Goal: Obtain resource: Obtain resource

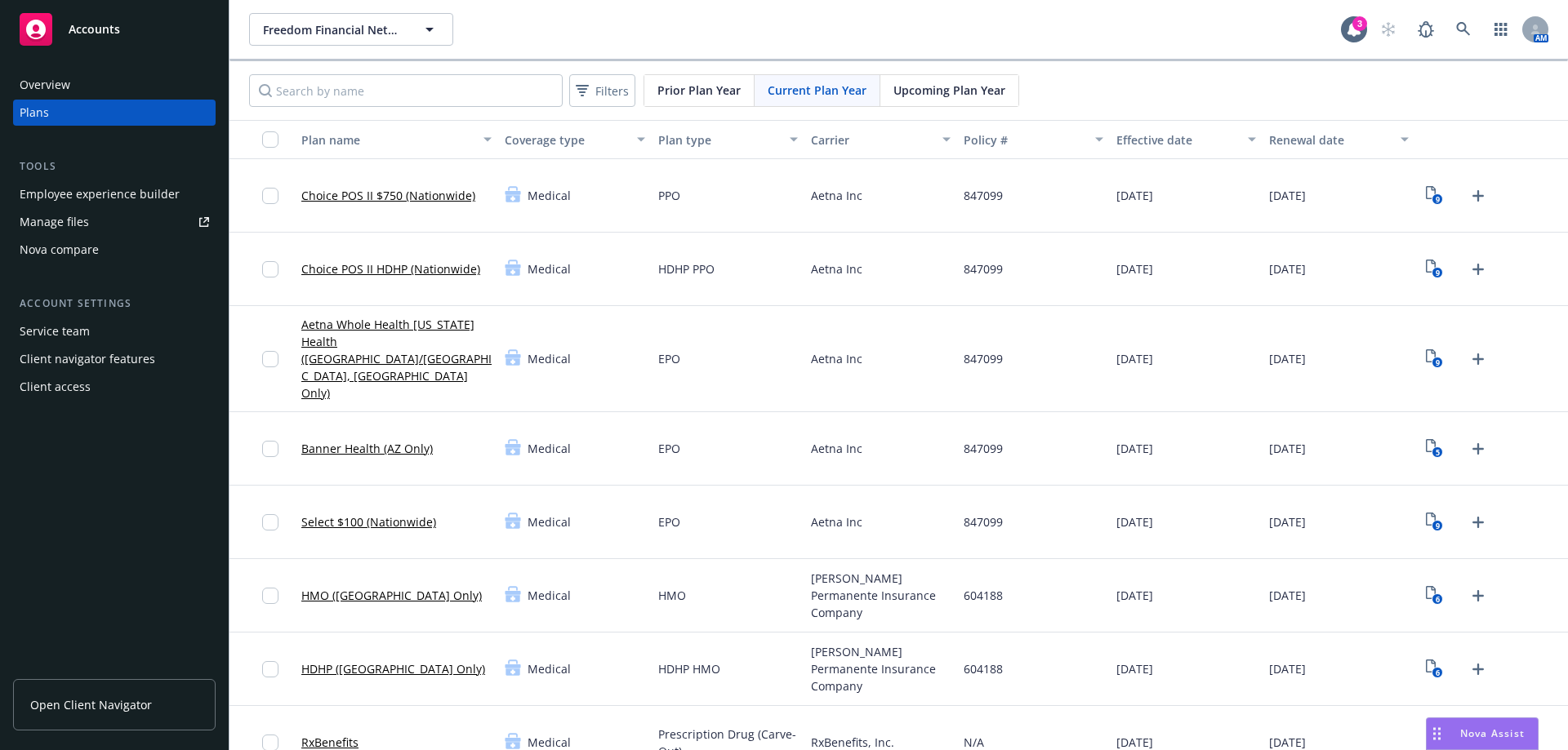
click at [1488, 735] on span "Nova Assist" at bounding box center [1493, 733] width 64 height 14
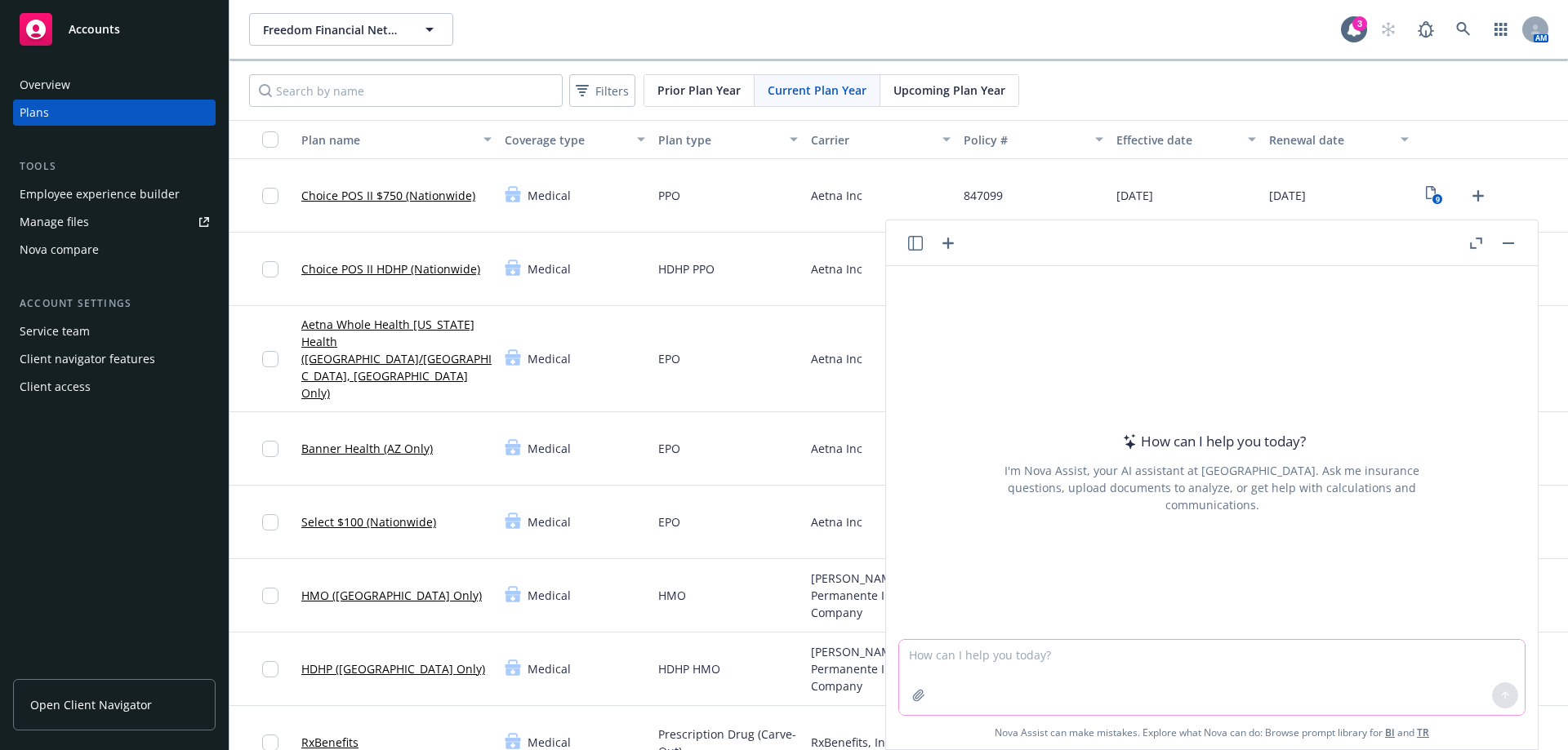
click at [1025, 655] on textarea at bounding box center [1212, 677] width 626 height 75
type textarea "What is a medical stop loss application?"
click at [1506, 696] on icon at bounding box center [1506, 695] width 0 height 7
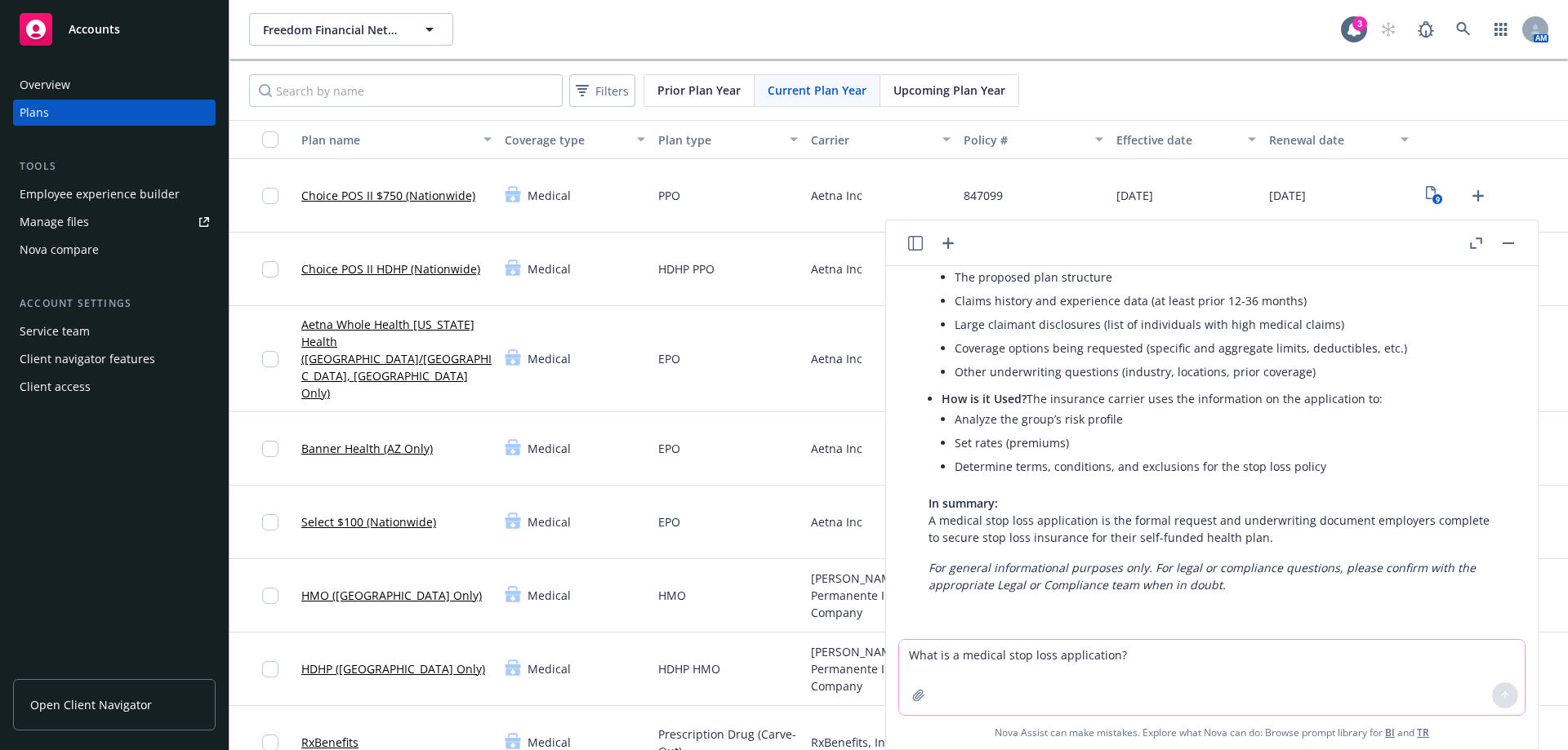
scroll to position [213, 0]
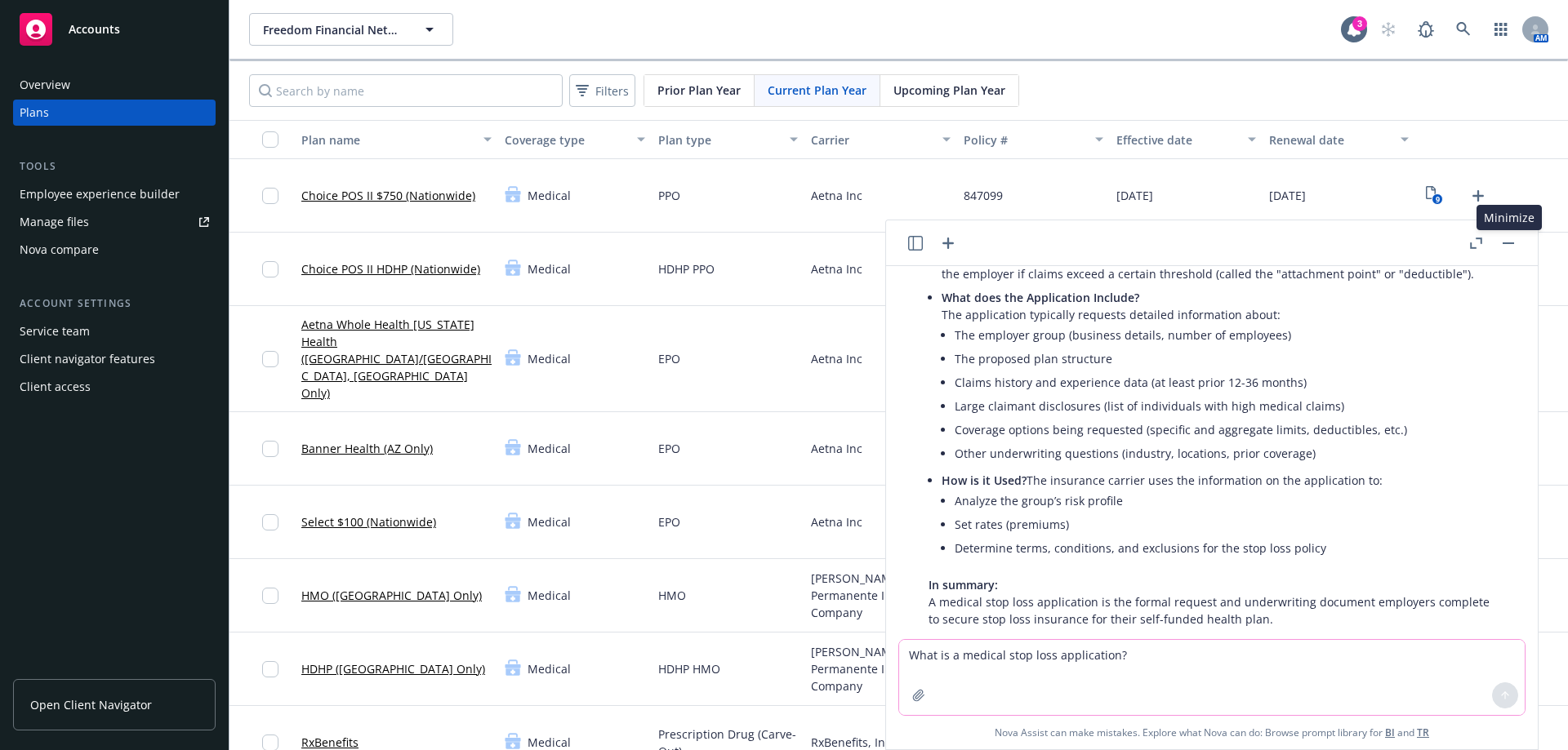
click at [1514, 244] on button "button" at bounding box center [1508, 243] width 20 height 20
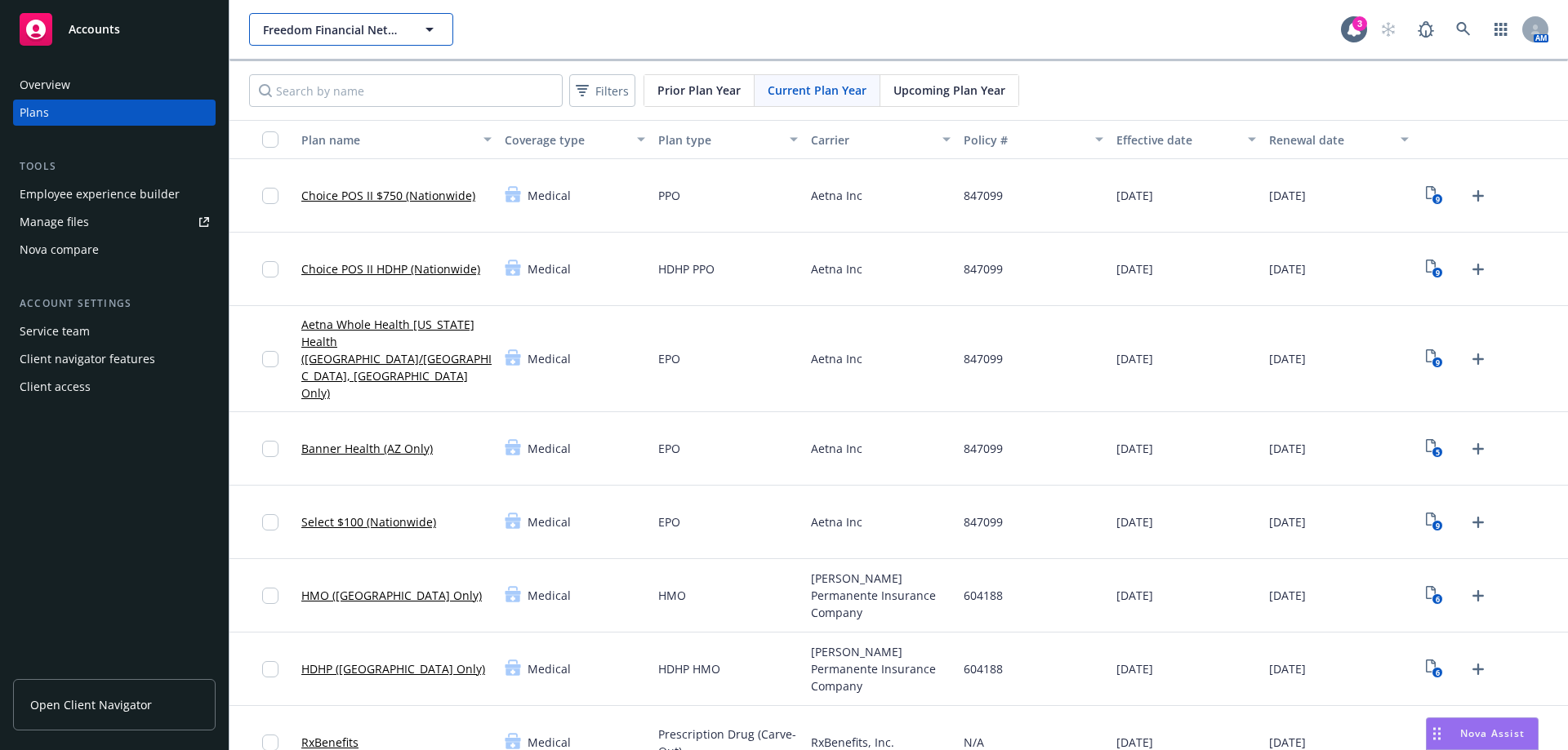
click at [431, 27] on icon "button" at bounding box center [429, 29] width 20 height 20
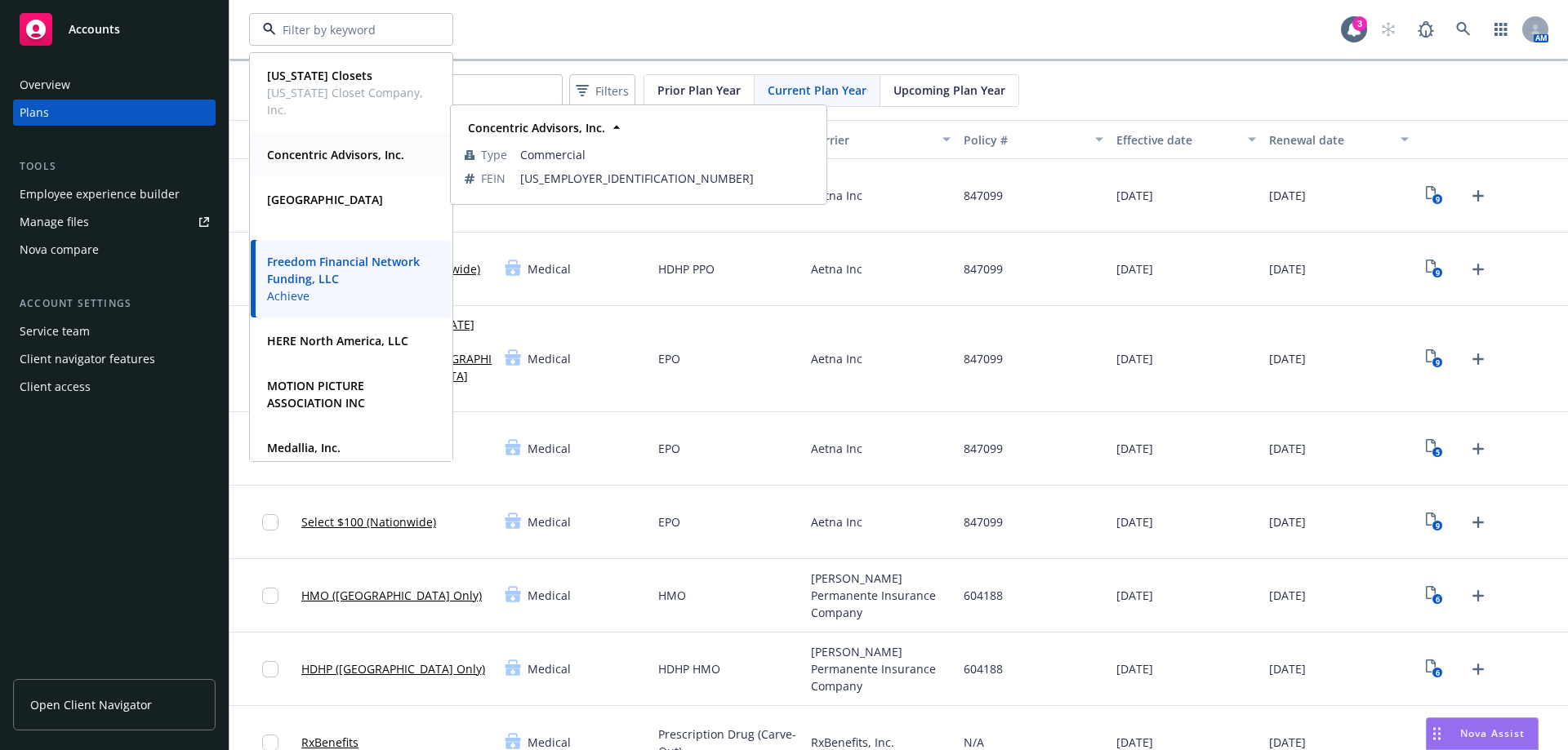
click at [334, 155] on strong "Concentric Advisors, Inc." at bounding box center [335, 154] width 137 height 16
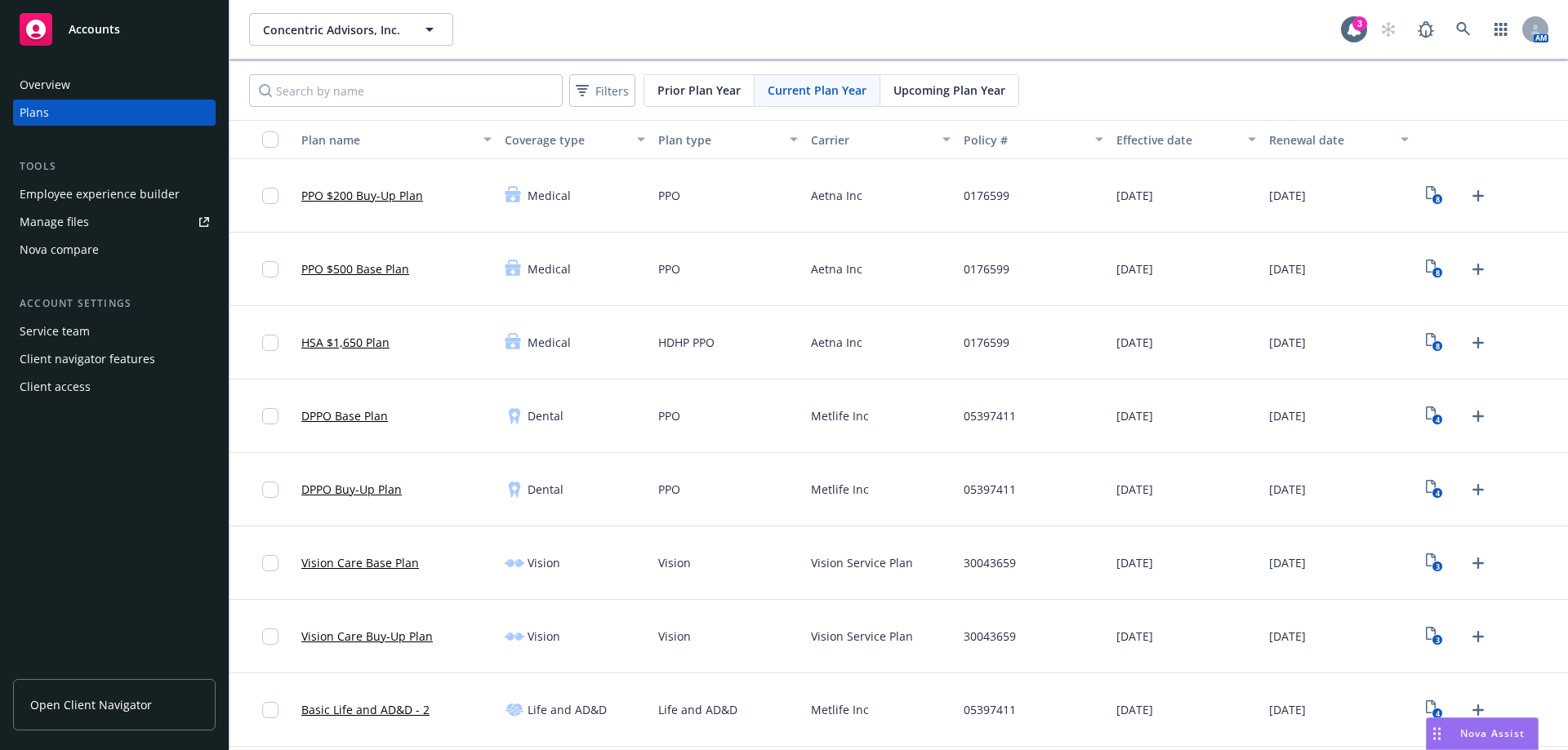
click at [59, 86] on div "Overview" at bounding box center [45, 85] width 50 height 26
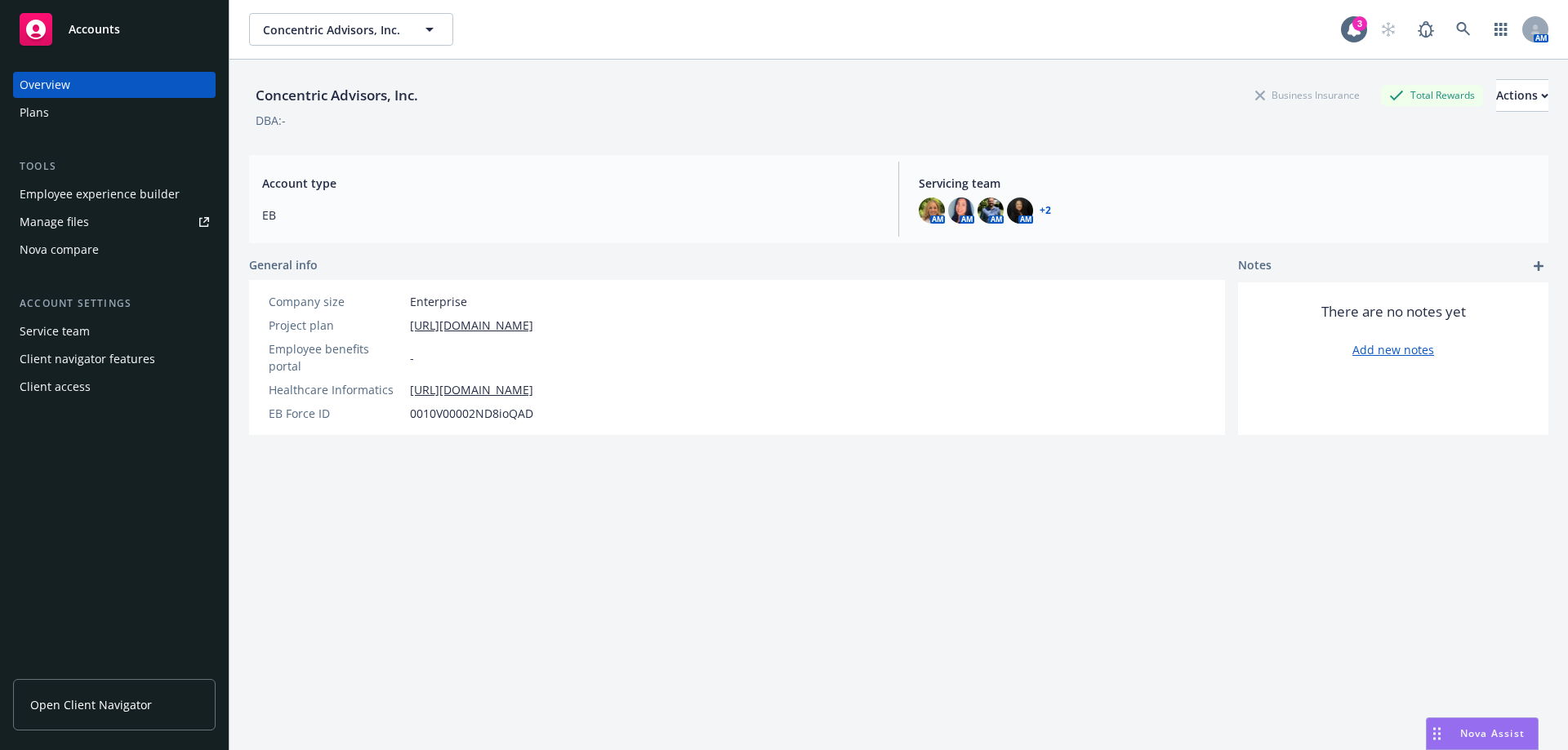
click at [33, 114] on div "Plans" at bounding box center [34, 113] width 30 height 26
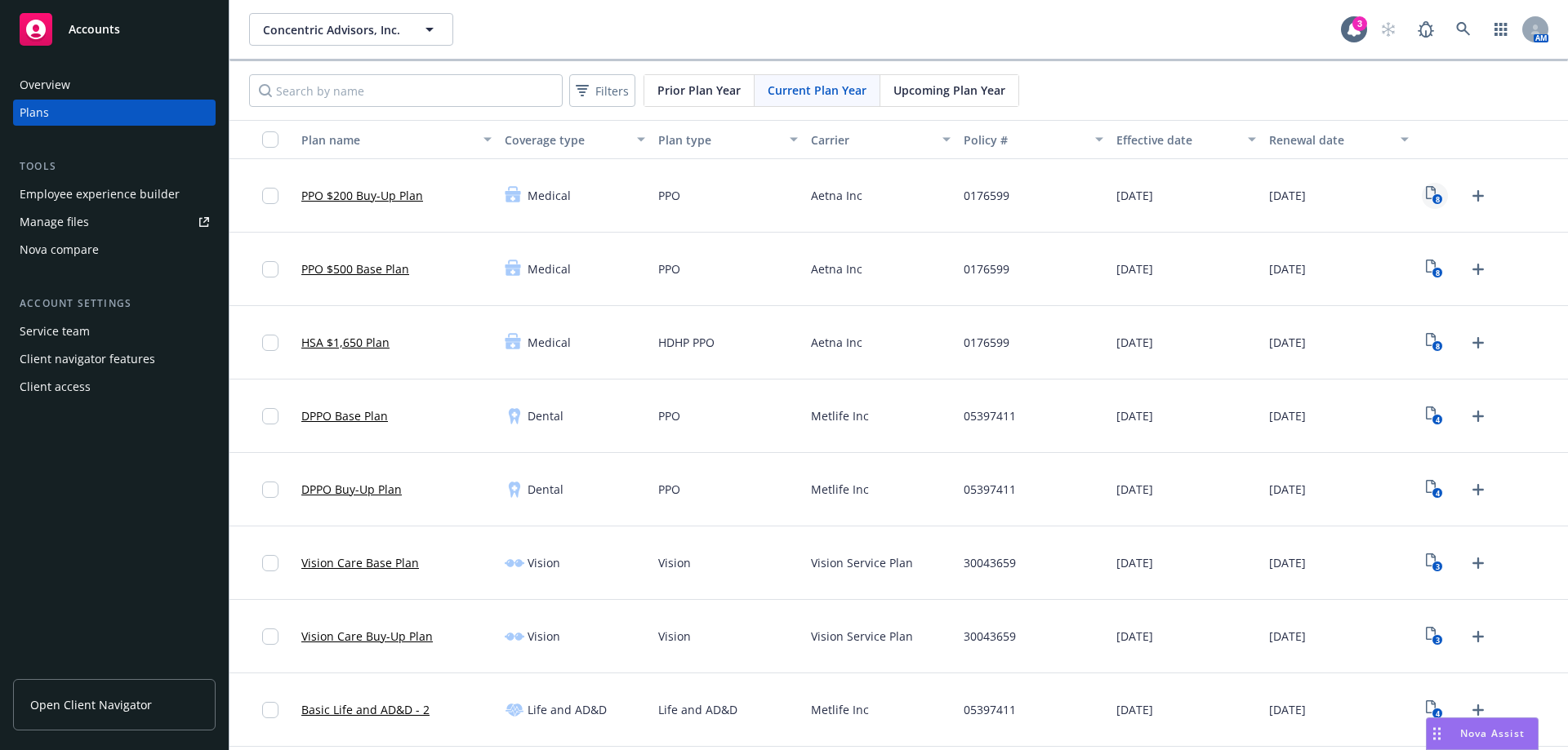
click at [1426, 193] on icon "8" at bounding box center [1435, 195] width 17 height 19
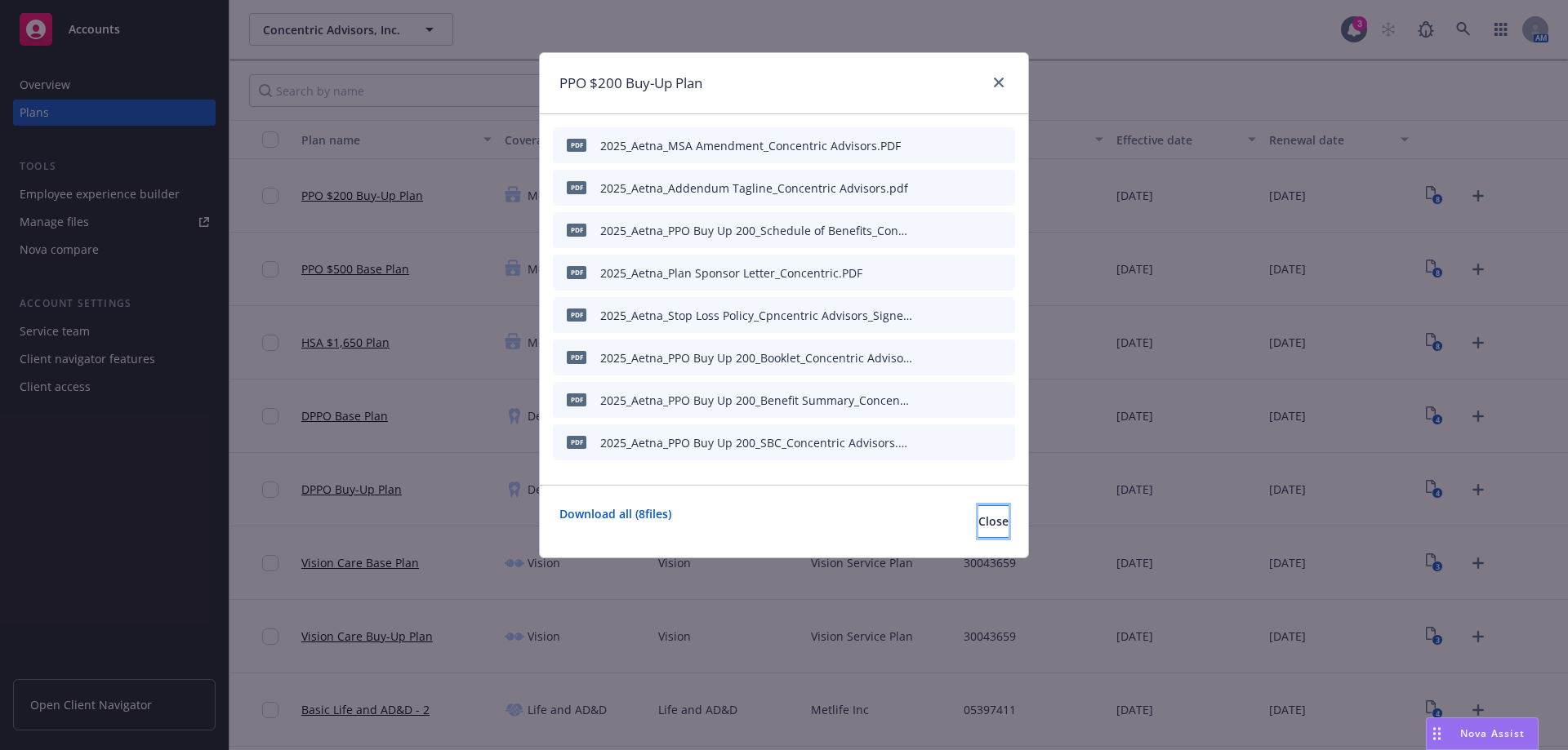
click at [979, 518] on span "Close" at bounding box center [994, 521] width 30 height 16
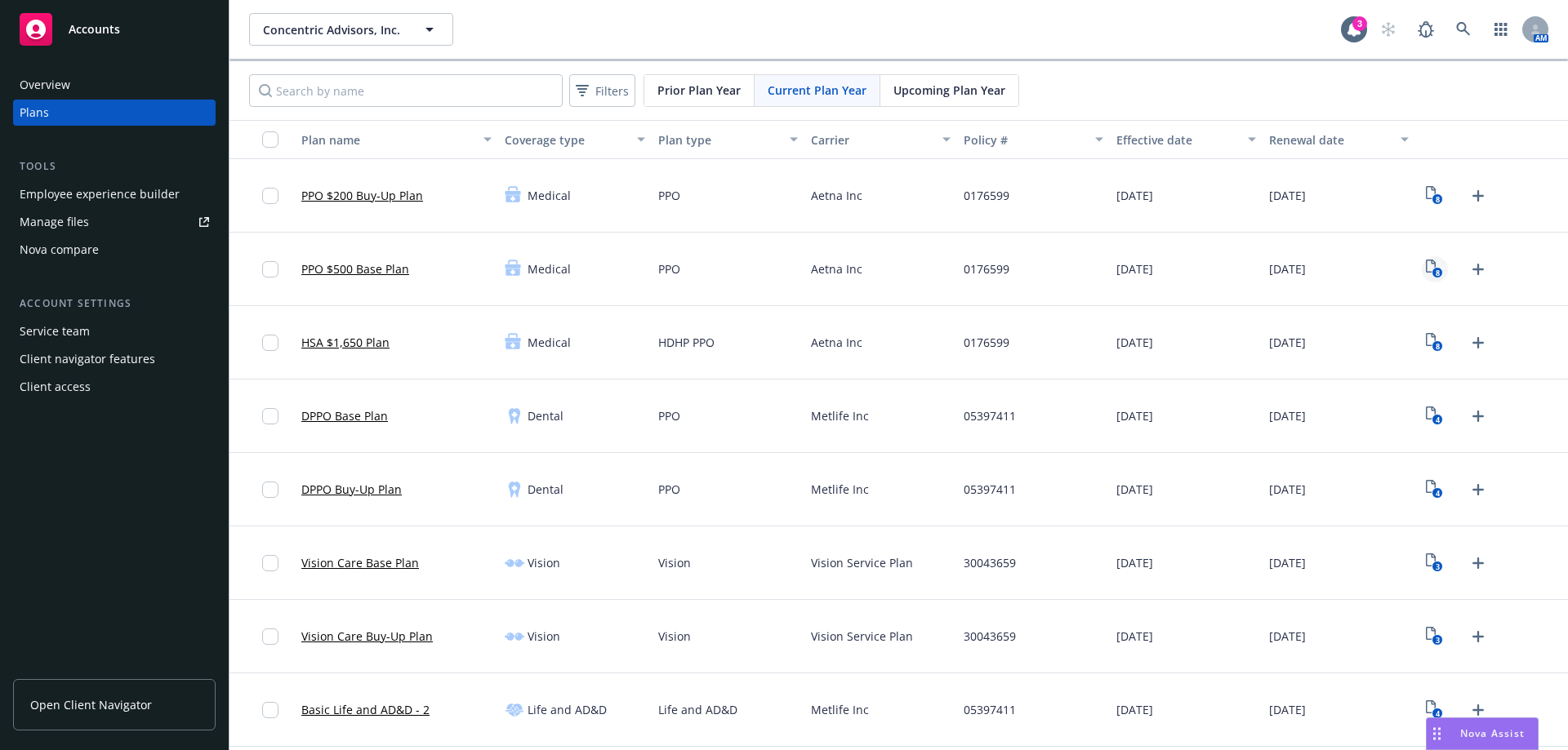
click at [1426, 266] on icon "8" at bounding box center [1435, 269] width 17 height 19
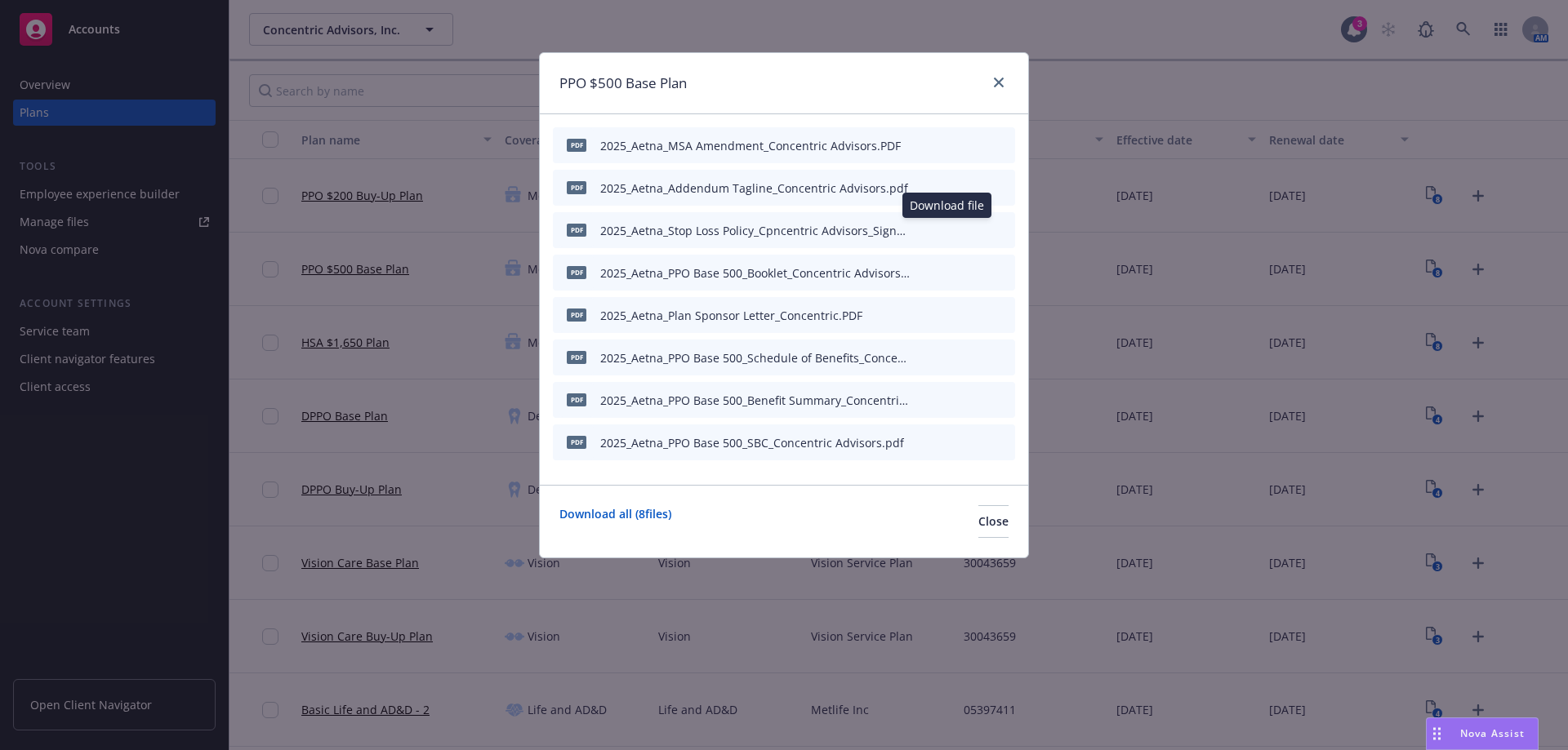
click at [949, 230] on icon "download file" at bounding box center [947, 228] width 10 height 10
click at [979, 517] on span "Close" at bounding box center [994, 521] width 30 height 16
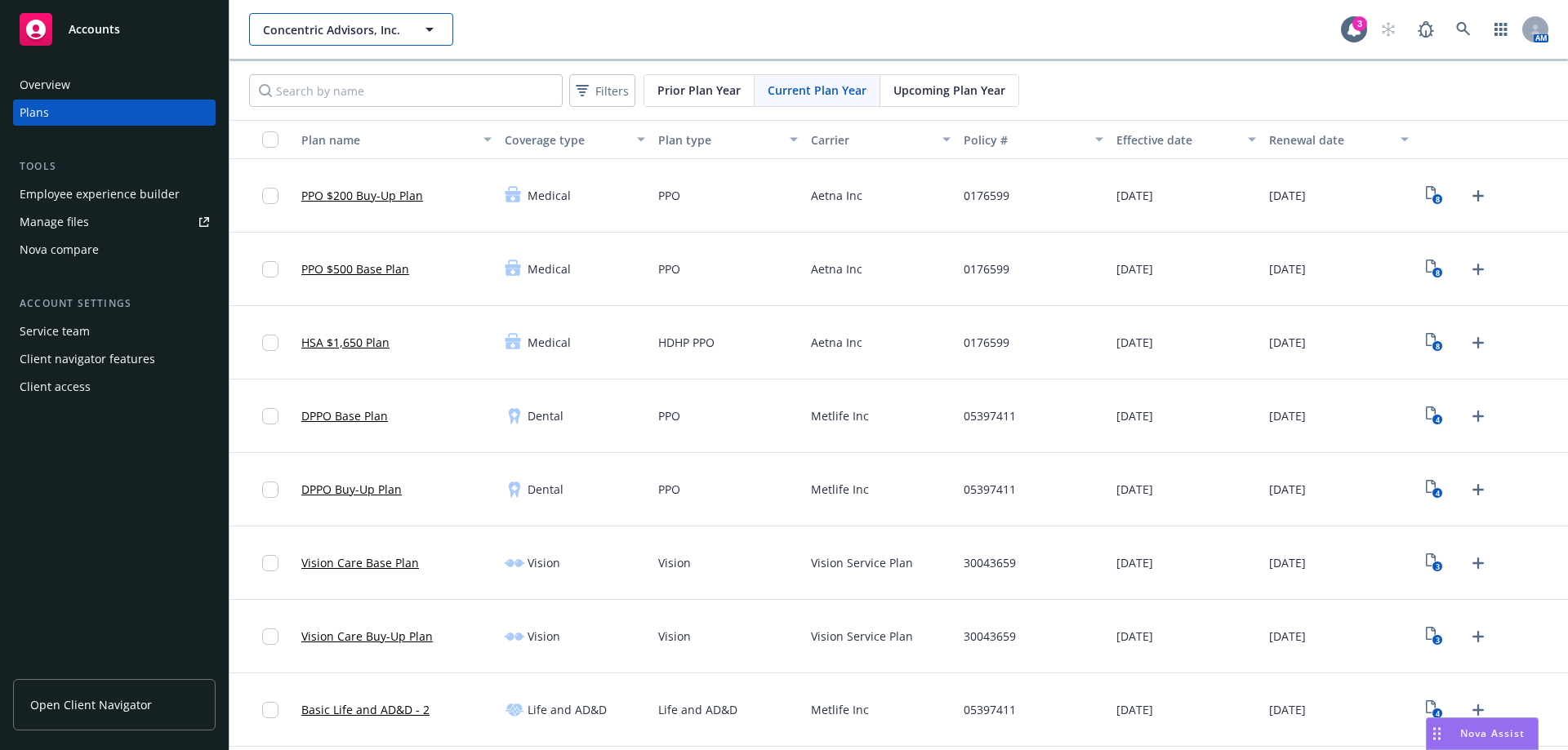
click at [434, 29] on icon "button" at bounding box center [429, 29] width 20 height 20
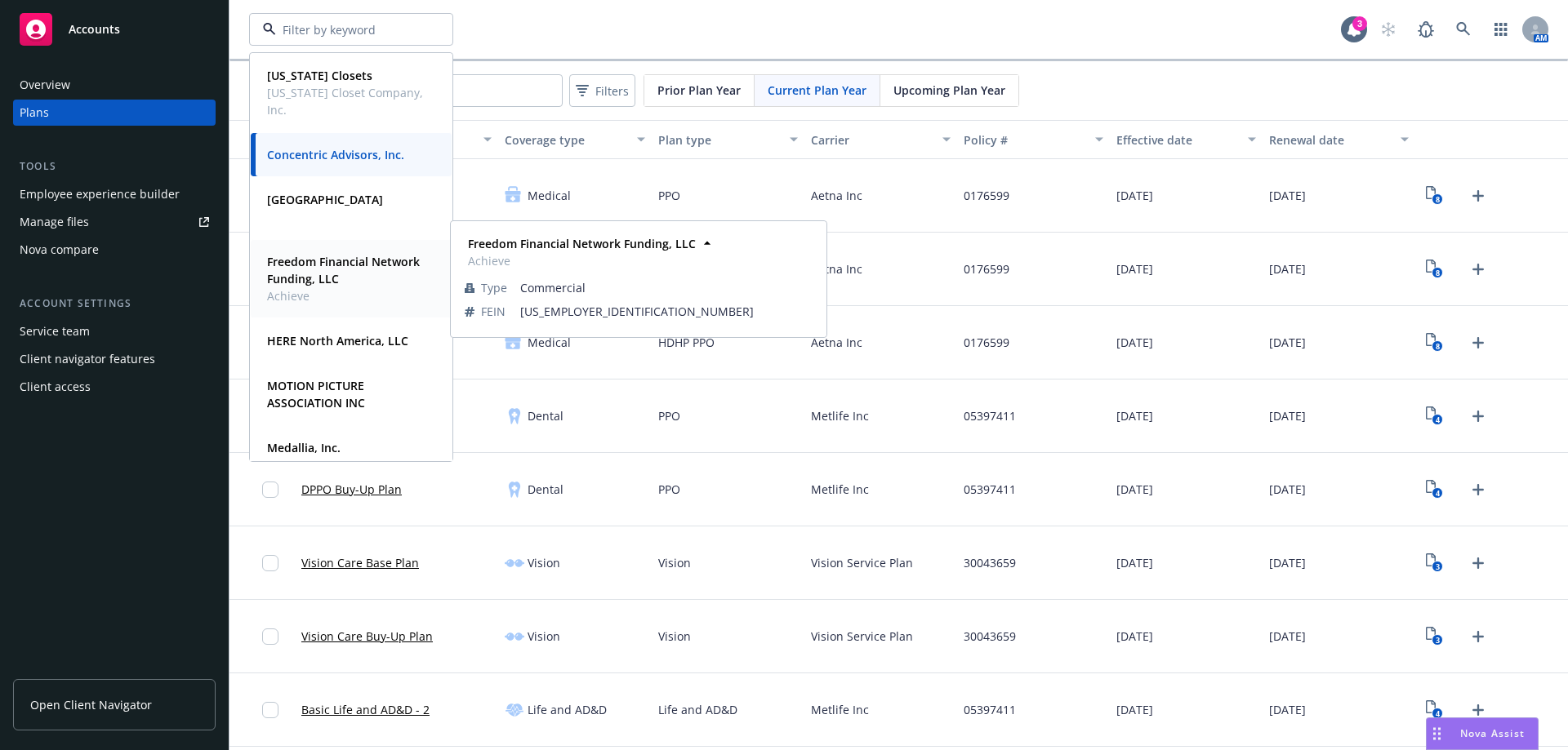
click at [349, 266] on strong "Freedom Financial Network Funding, LLC" at bounding box center [344, 270] width 153 height 33
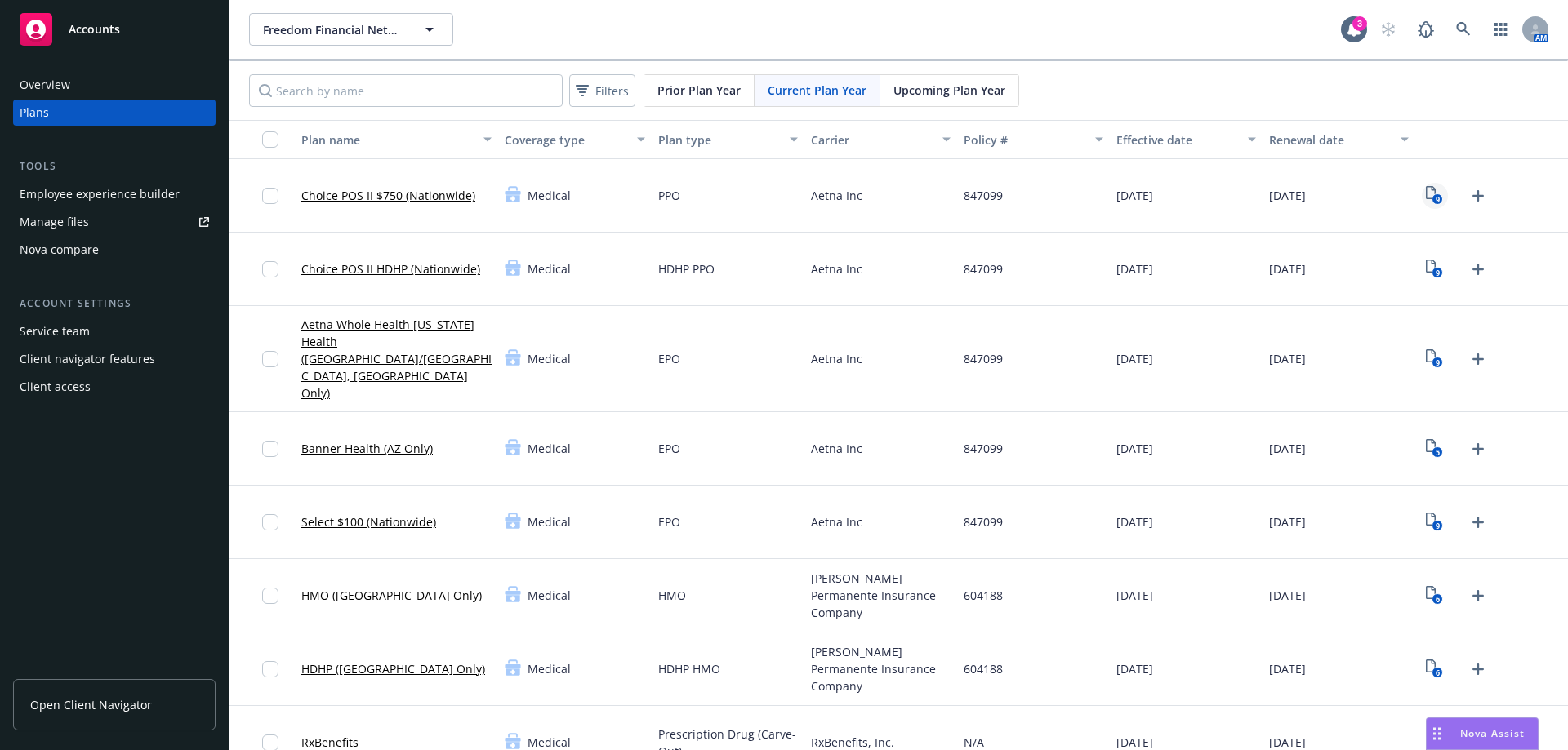
click at [1426, 196] on icon "9" at bounding box center [1435, 195] width 17 height 19
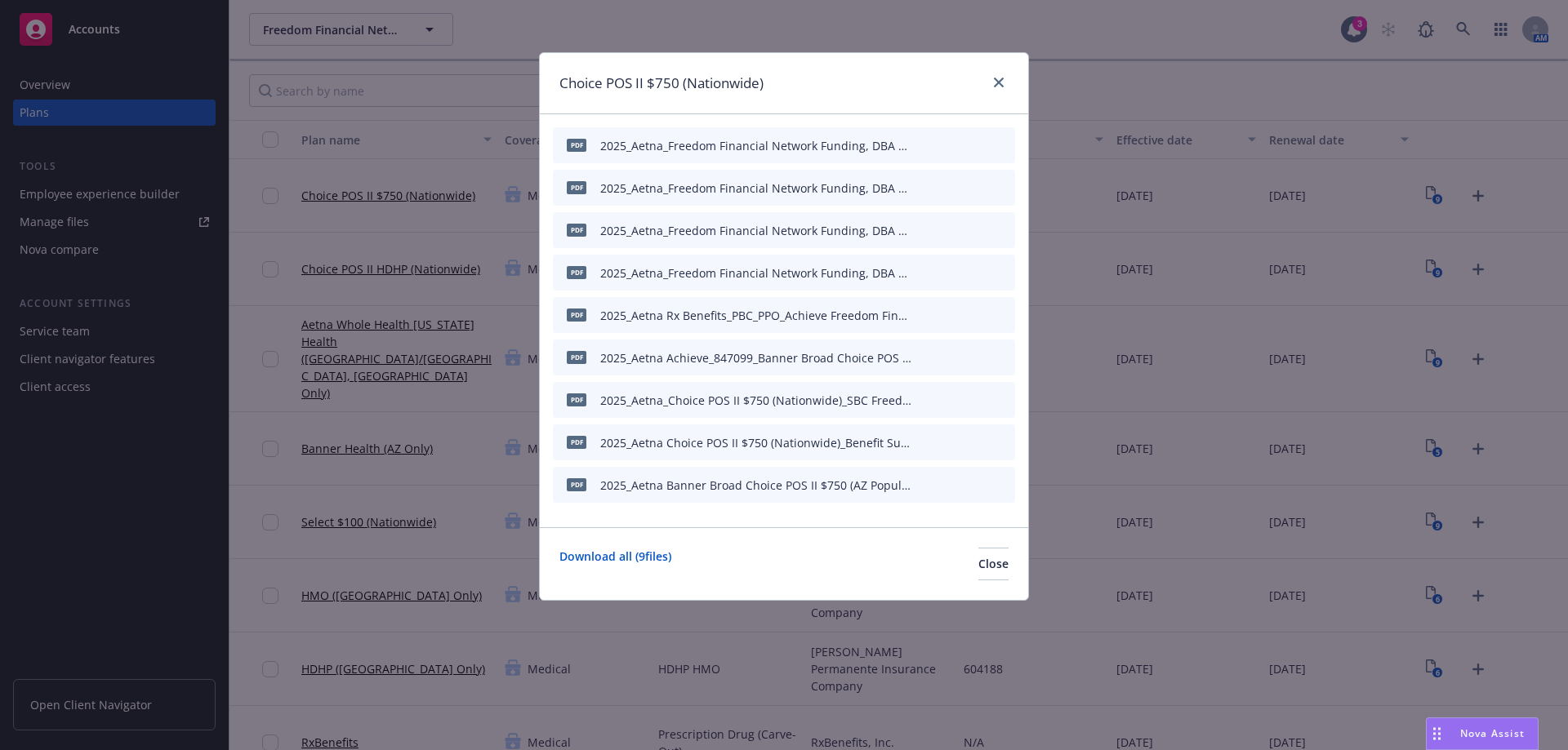
click at [977, 146] on icon "preview file" at bounding box center [974, 144] width 15 height 11
click at [977, 190] on icon "preview file" at bounding box center [974, 187] width 15 height 11
click at [975, 232] on icon "preview file" at bounding box center [974, 229] width 15 height 11
click at [997, 86] on icon "close" at bounding box center [999, 82] width 10 height 10
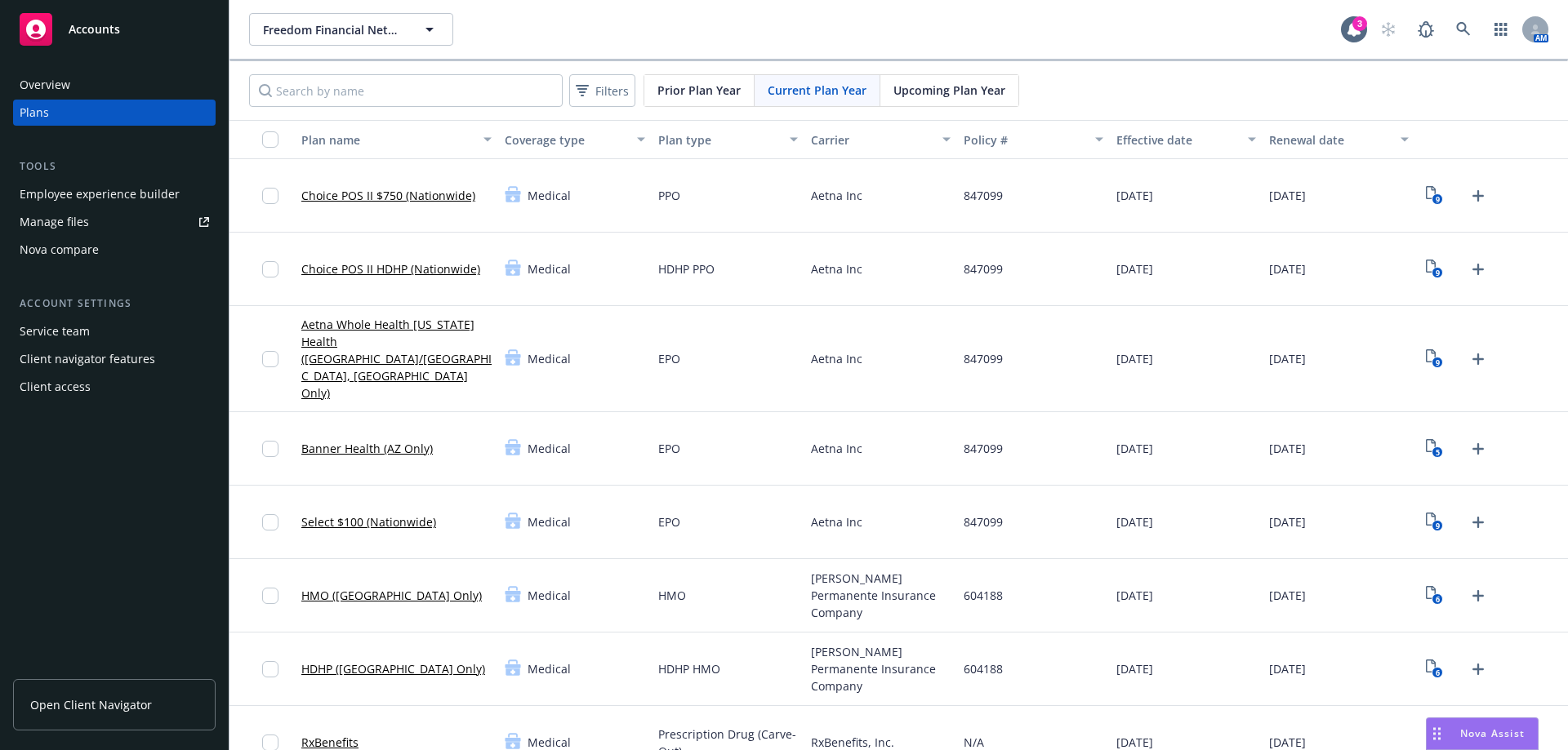
click at [55, 86] on div "Overview" at bounding box center [45, 85] width 50 height 26
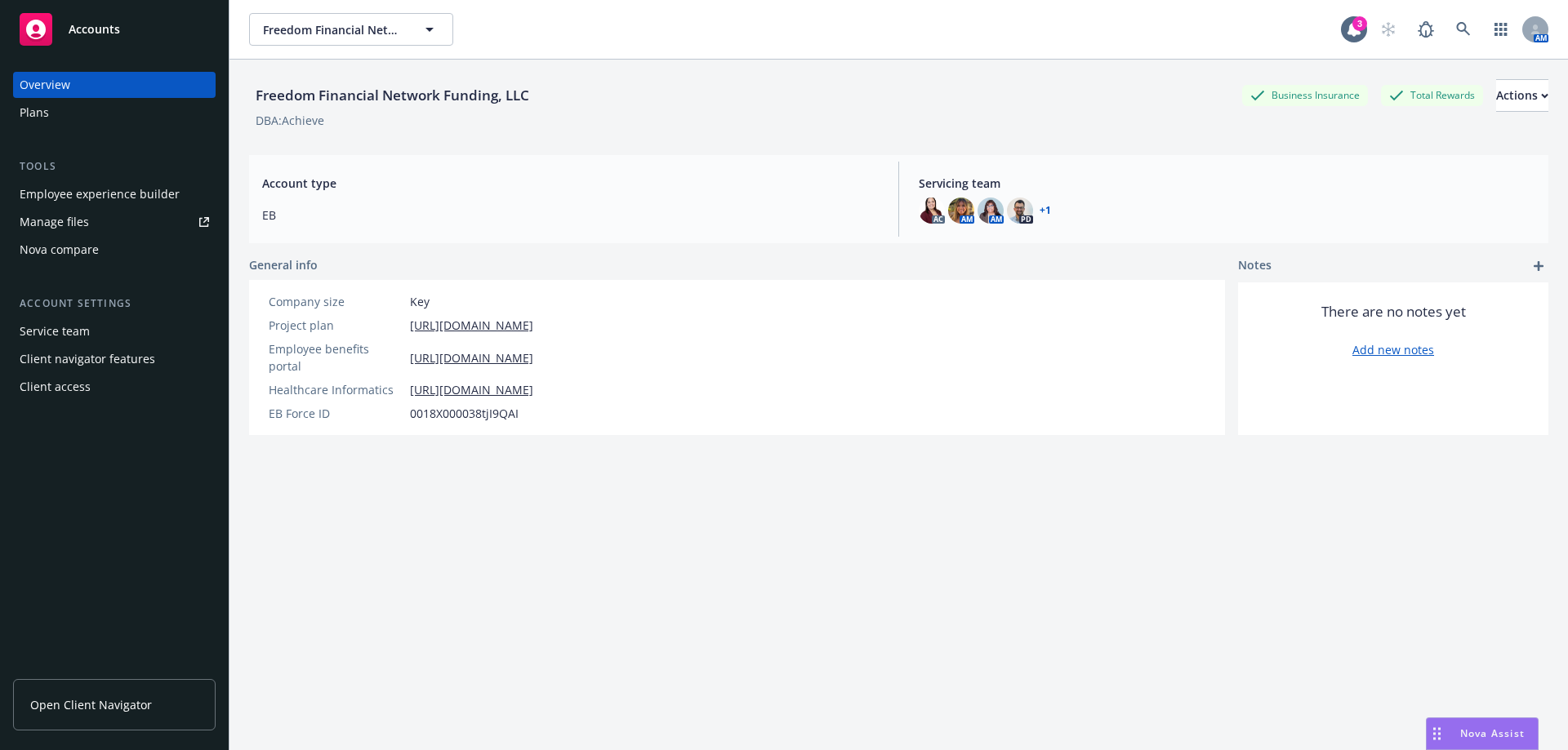
click at [1486, 735] on span "Nova Assist" at bounding box center [1493, 733] width 64 height 14
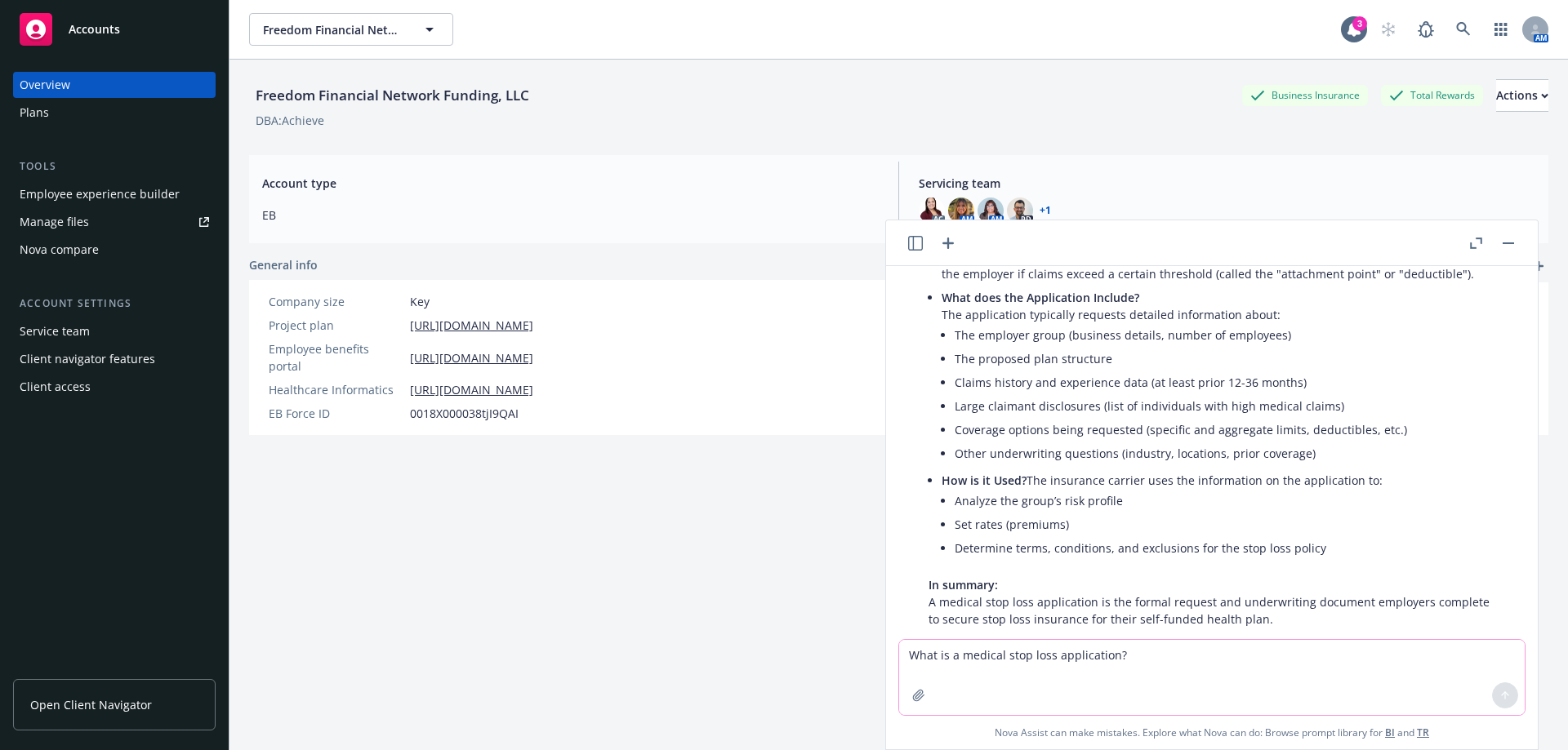
click at [1025, 661] on textarea "What is a medical stop loss application?" at bounding box center [1212, 677] width 626 height 75
click at [343, 484] on div "Freedom Financial Network Funding, LLC Business Insurance Total Rewards Actions…" at bounding box center [899, 424] width 1300 height 730
